Goal: Information Seeking & Learning: Learn about a topic

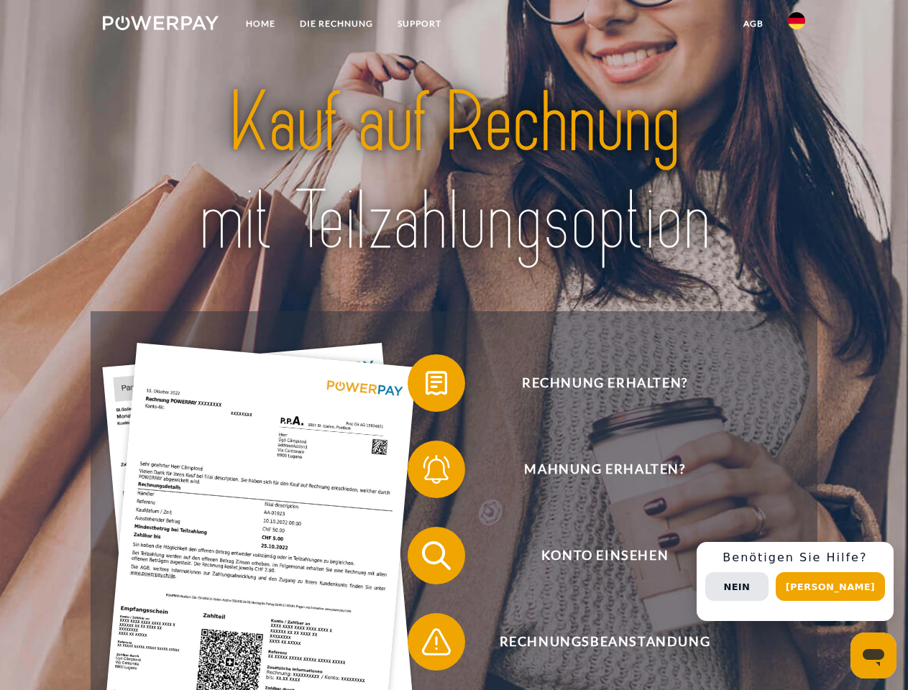
click at [160, 25] on img at bounding box center [161, 23] width 116 height 14
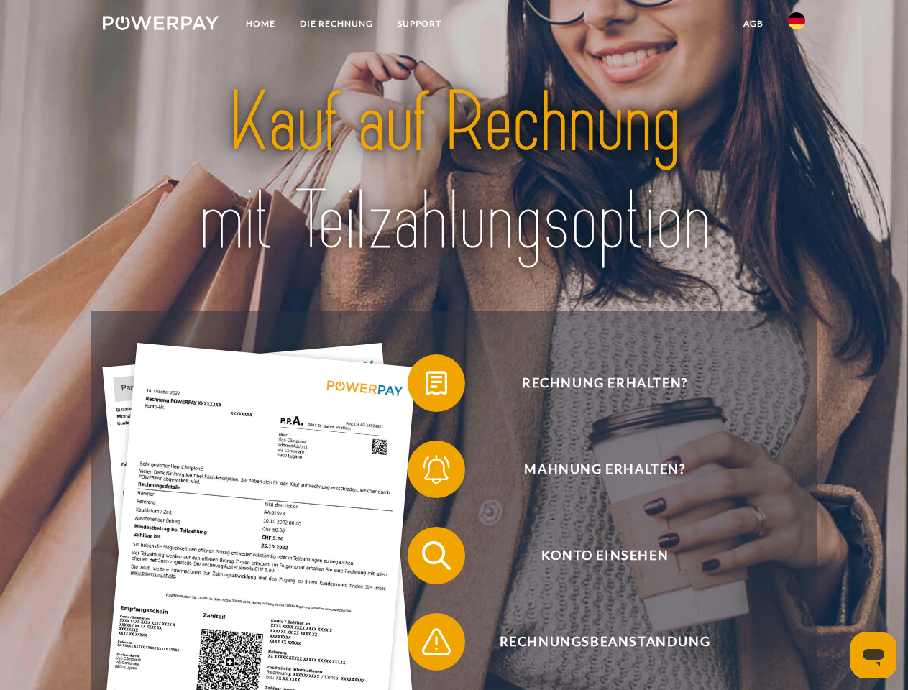
click at [797, 25] on img at bounding box center [796, 20] width 17 height 17
click at [753, 24] on link "agb" at bounding box center [753, 24] width 45 height 26
click at [426, 386] on span at bounding box center [415, 383] width 72 height 72
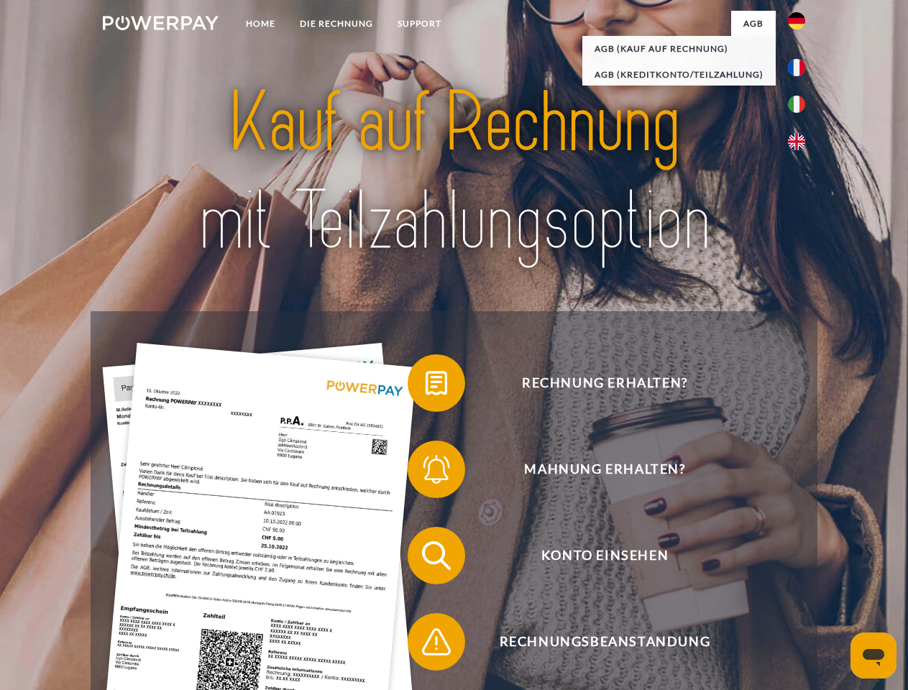
click at [426, 472] on div "Rechnung erhalten? Mahnung erhalten? Konto einsehen" at bounding box center [454, 598] width 726 height 575
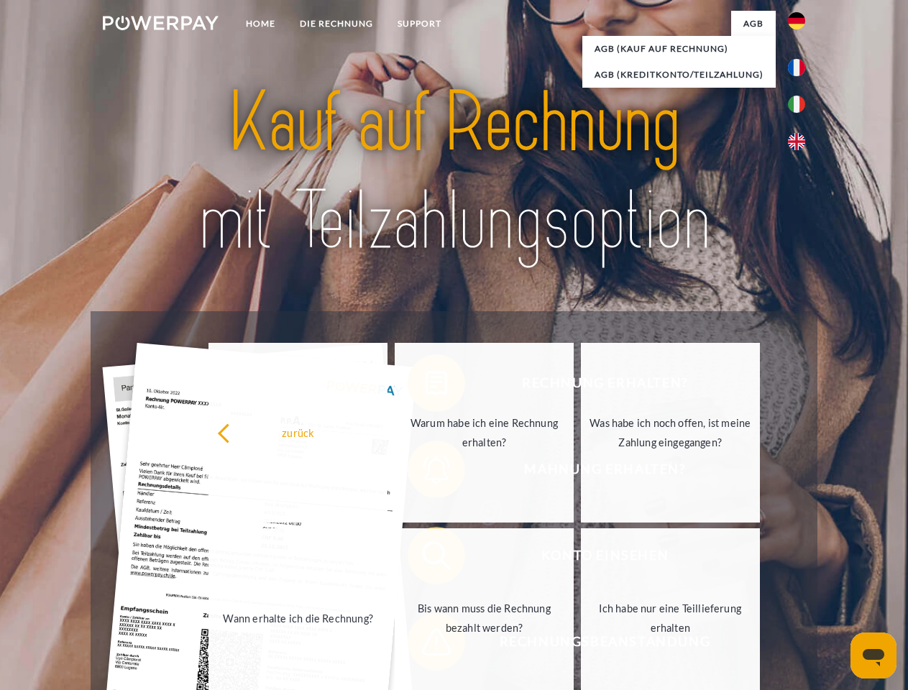
click at [426, 559] on link "Bis wann muss die Rechnung bezahlt werden?" at bounding box center [484, 619] width 179 height 180
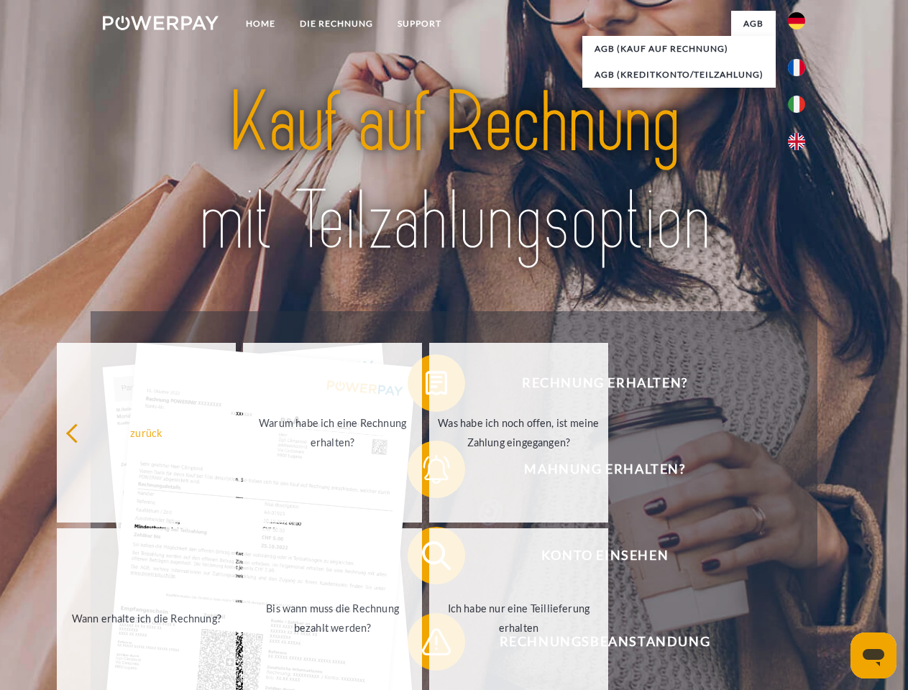
click at [426, 645] on span at bounding box center [415, 642] width 72 height 72
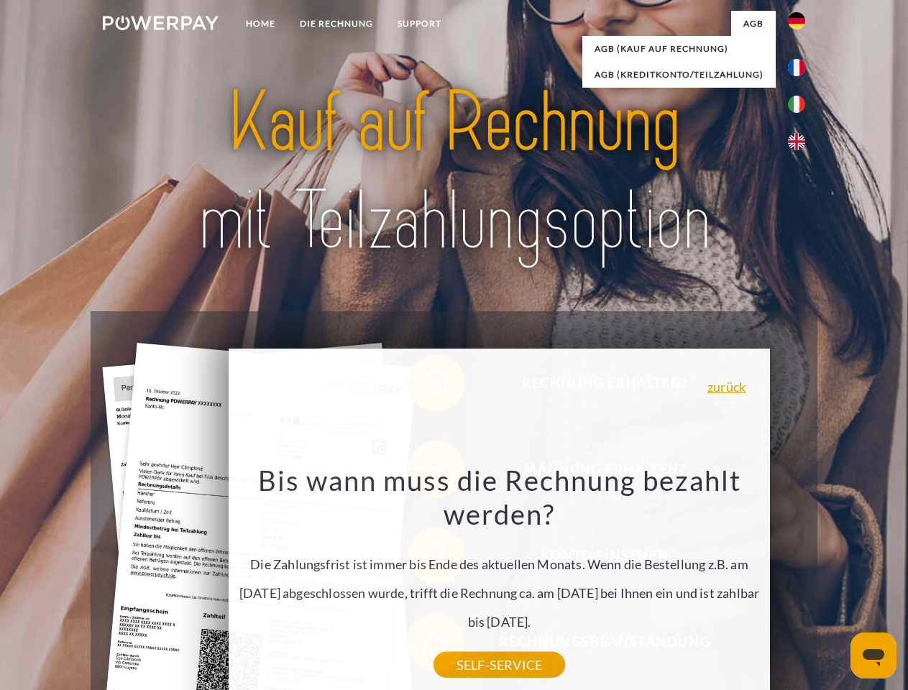
click at [800, 582] on div "Rechnung erhalten? Mahnung erhalten? Konto einsehen" at bounding box center [454, 598] width 726 height 575
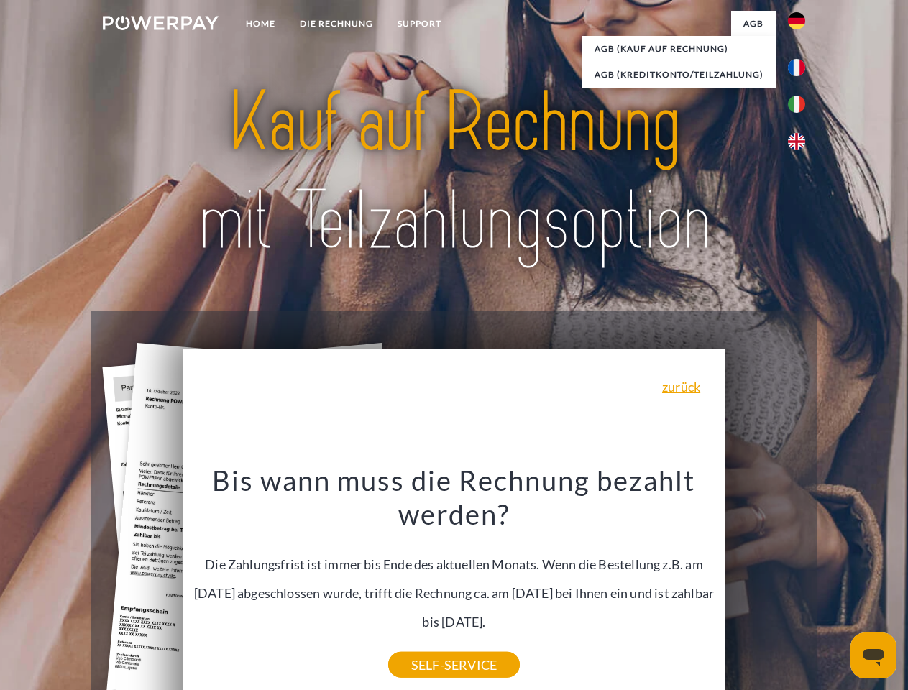
click at [765, 585] on span "Konto einsehen" at bounding box center [605, 556] width 352 height 58
click at [836, 587] on header "Home DIE RECHNUNG SUPPORT" at bounding box center [454, 496] width 908 height 993
